Goal: Information Seeking & Learning: Learn about a topic

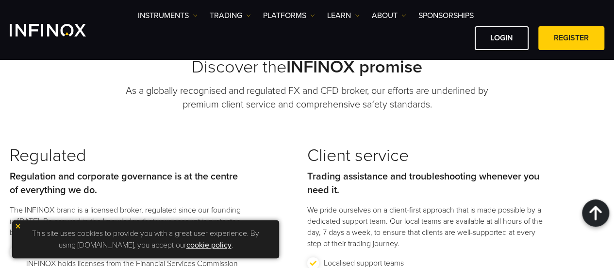
scroll to position [1196, 0]
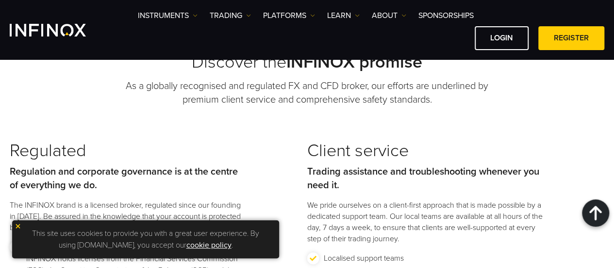
drag, startPoint x: 334, startPoint y: 110, endPoint x: 293, endPoint y: 143, distance: 52.5
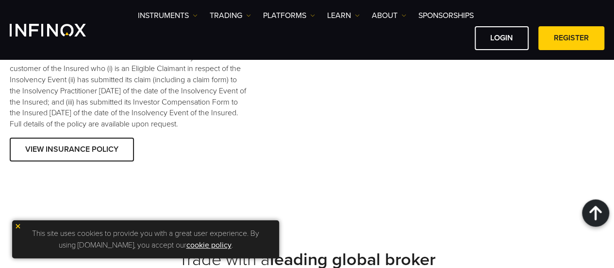
scroll to position [1772, 0]
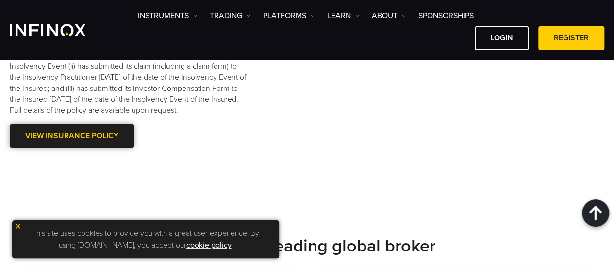
click at [65, 148] on link "VIEW INSURANCE POLICY" at bounding box center [72, 136] width 124 height 24
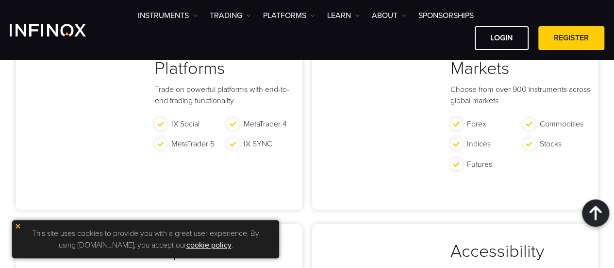
scroll to position [2007, 0]
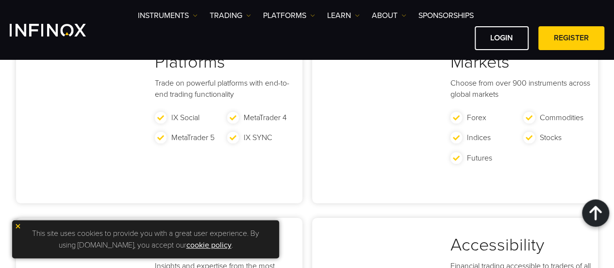
click at [202, 104] on p "Trade on powerful platforms with end-to-end trading functionality" at bounding box center [227, 91] width 145 height 26
click at [541, 143] on link "Stocks" at bounding box center [551, 138] width 22 height 10
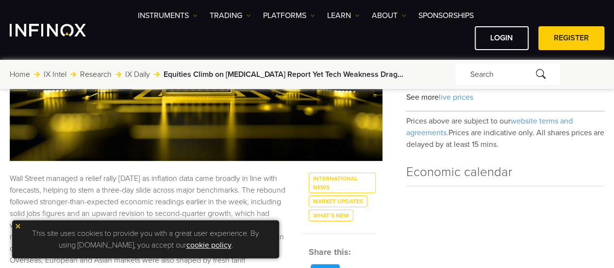
scroll to position [236, 0]
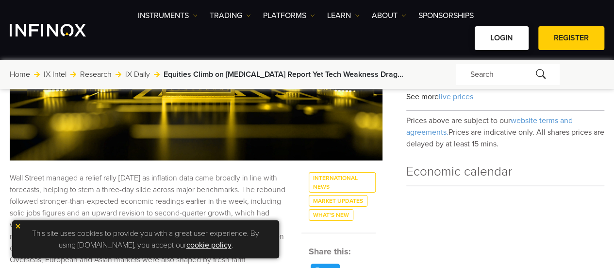
click at [500, 41] on link "LOGIN" at bounding box center [502, 38] width 54 height 24
